Goal: Task Accomplishment & Management: Use online tool/utility

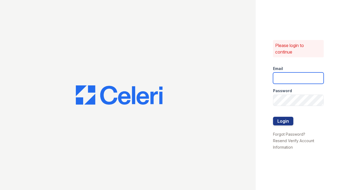
click at [297, 78] on input "email" at bounding box center [298, 77] width 51 height 11
type input "[EMAIL_ADDRESS][DOMAIN_NAME]"
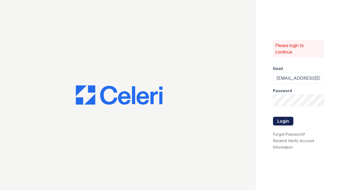
click at [286, 119] on button "Login" at bounding box center [283, 121] width 20 height 9
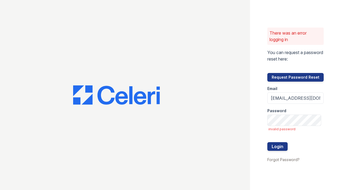
click at [263, 139] on div "There was an error logging in You can request a password reset here: Request Pa…" at bounding box center [295, 95] width 91 height 190
click at [273, 146] on button "Login" at bounding box center [277, 146] width 20 height 9
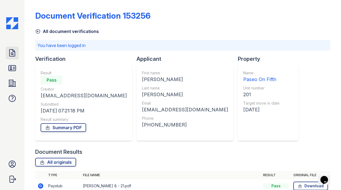
click at [12, 55] on icon at bounding box center [12, 53] width 9 height 9
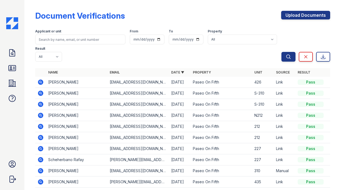
click at [39, 79] on icon at bounding box center [40, 82] width 6 height 6
